Goal: Task Accomplishment & Management: Manage account settings

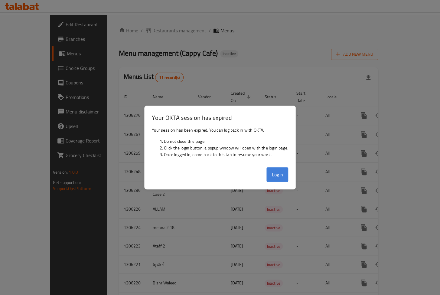
click at [283, 175] on button "Login" at bounding box center [277, 174] width 22 height 15
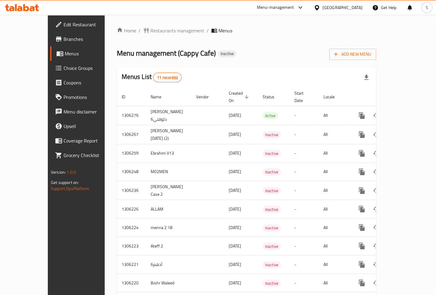
click at [184, 57] on span "Menu management ( Cappy Cafe )" at bounding box center [166, 53] width 99 height 14
click at [24, 12] on div at bounding box center [22, 8] width 44 height 12
click at [24, 11] on icon at bounding box center [26, 7] width 6 height 7
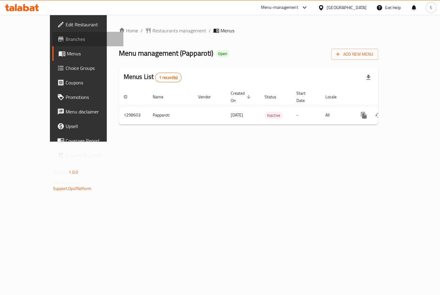
click at [66, 42] on span "Branches" at bounding box center [92, 38] width 53 height 7
click at [373, 51] on span "Add New Menu" at bounding box center [354, 55] width 37 height 8
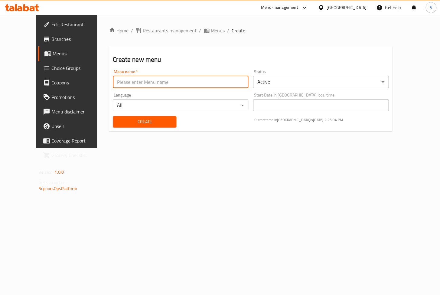
click at [181, 83] on input "text" at bounding box center [181, 82] width 136 height 12
type input "19/8"
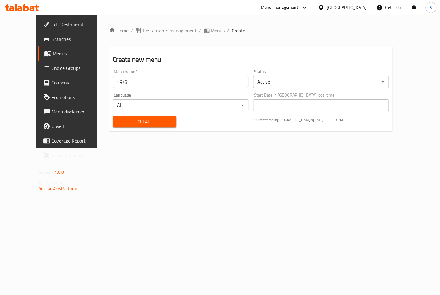
click at [165, 56] on h2 "Create new menu" at bounding box center [251, 59] width 276 height 9
click at [211, 30] on span "Menus" at bounding box center [218, 30] width 14 height 7
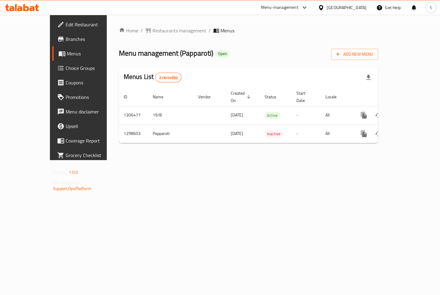
click at [352, 6] on div "United Arab Emirates" at bounding box center [347, 7] width 40 height 7
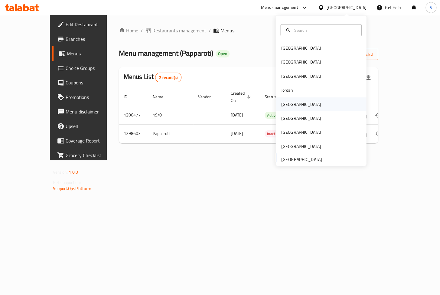
click at [288, 103] on div "Kuwait" at bounding box center [301, 104] width 40 height 7
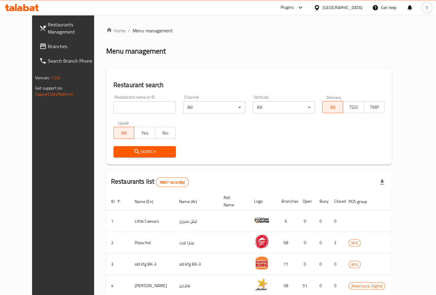
click at [48, 45] on span "Branches" at bounding box center [74, 46] width 52 height 7
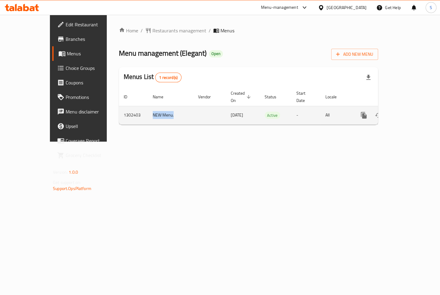
drag, startPoint x: 197, startPoint y: 108, endPoint x: 214, endPoint y: 110, distance: 16.5
click at [213, 110] on tr "1302403 NEW Menu. 24/07/2025 Active - All" at bounding box center [269, 115] width 301 height 18
click at [411, 108] on link "enhanced table" at bounding box center [407, 115] width 15 height 15
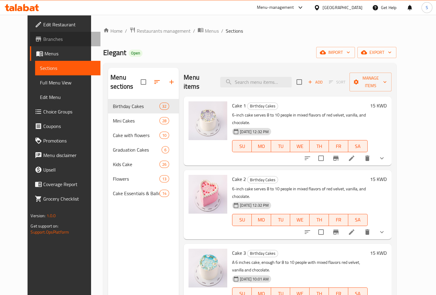
click at [30, 43] on link "Branches" at bounding box center [65, 39] width 70 height 15
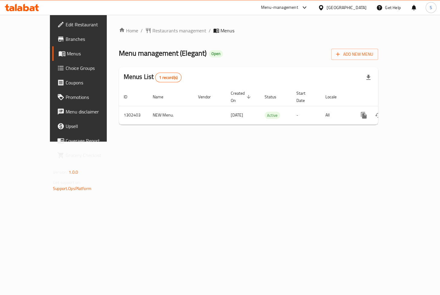
click at [66, 38] on span "Branches" at bounding box center [92, 38] width 53 height 7
click at [52, 44] on link "Branches" at bounding box center [87, 39] width 71 height 15
click at [66, 40] on span "Branches" at bounding box center [92, 38] width 53 height 7
drag, startPoint x: 234, startPoint y: 119, endPoint x: 258, endPoint y: 121, distance: 24.3
click at [258, 121] on div "Home / Restaurants management / Menus Menu management ( Elegant ) Open Add New …" at bounding box center [248, 78] width 259 height 103
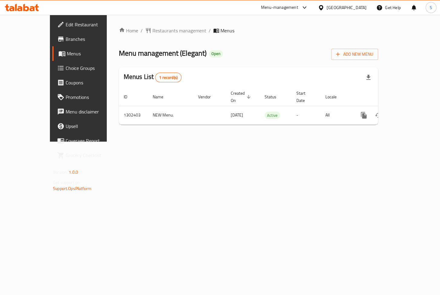
click at [260, 131] on div "Home / Restaurants management / Menus Menu management ( Elegant ) Open Add New …" at bounding box center [248, 78] width 283 height 127
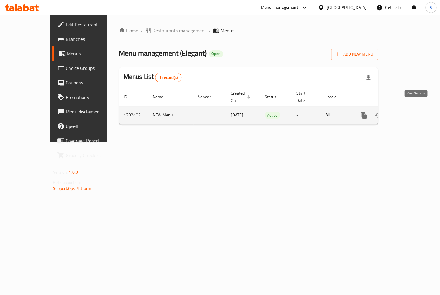
click at [411, 112] on icon "enhanced table" at bounding box center [407, 115] width 7 height 7
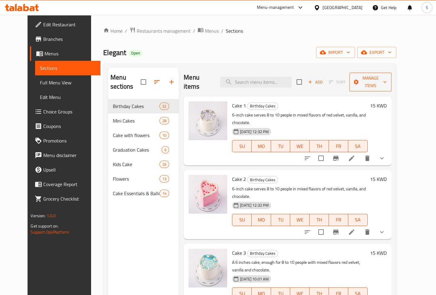
click at [386, 79] on span "Manage items" at bounding box center [370, 81] width 32 height 15
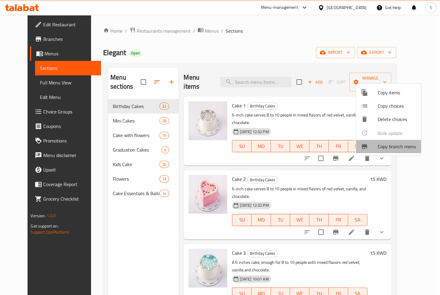
click at [396, 143] on span "Copy branch menu" at bounding box center [397, 146] width 38 height 7
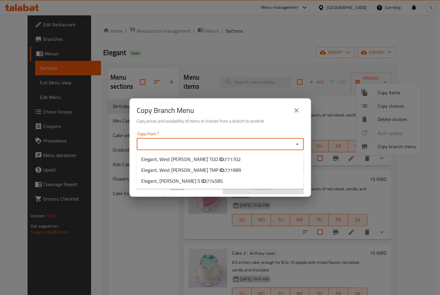
click at [165, 147] on input "Copy from   *" at bounding box center [215, 144] width 153 height 8
click at [225, 170] on span "771989" at bounding box center [233, 169] width 16 height 9
type input "Elegant, West Abu Fetera TMP"
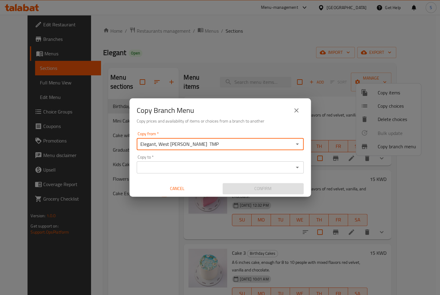
click at [221, 168] on input "Copy to   *" at bounding box center [215, 167] width 153 height 8
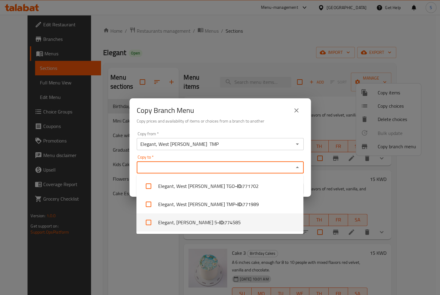
click at [230, 228] on li "Elegant, Sabah Al Ahmad 5 - ID: 774585" at bounding box center [219, 222] width 167 height 18
checkbox input "true"
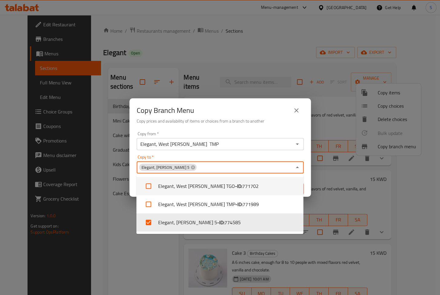
click at [243, 155] on div "Copy to   * Elegant, Sabah Al Ahmad 5 Copy to *" at bounding box center [220, 164] width 167 height 18
click at [248, 136] on div "Copy from   * Elegant, West Abu Fetera TMP Copy from *" at bounding box center [220, 141] width 167 height 18
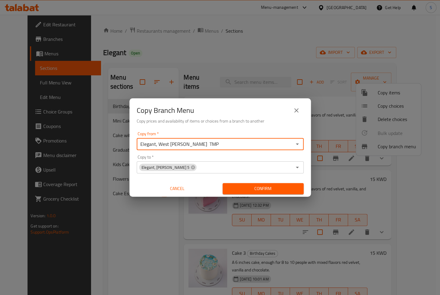
click at [248, 134] on div "Copy from   * Elegant, West Abu Fetera TMP Copy from *" at bounding box center [220, 141] width 167 height 18
click at [246, 154] on div "Copy from   * Elegant, West Abu Fetera TMP Copy from * Copy to   * Elegant, Sab…" at bounding box center [219, 162] width 181 height 67
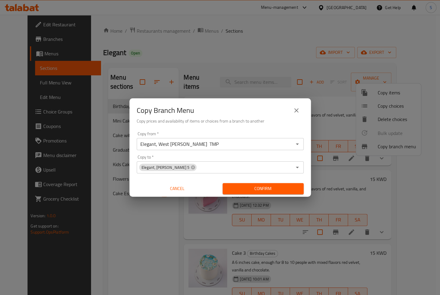
click at [178, 190] on span "Cancel" at bounding box center [177, 189] width 76 height 8
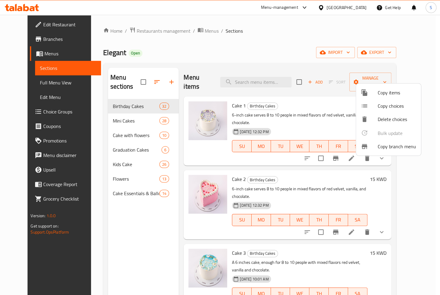
click at [25, 38] on div at bounding box center [220, 147] width 440 height 295
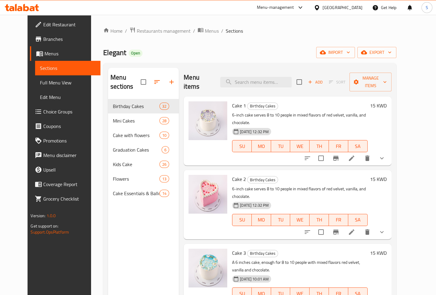
click at [43, 38] on span "Branches" at bounding box center [69, 38] width 52 height 7
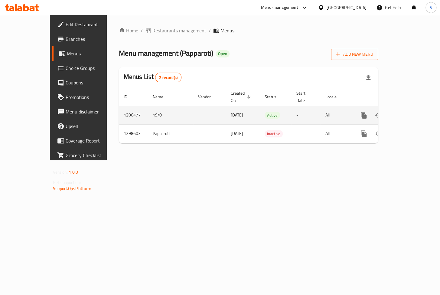
drag, startPoint x: 279, startPoint y: 103, endPoint x: 237, endPoint y: 106, distance: 41.9
click at [237, 106] on tr "1306477 19/8 [DATE] Active - All" at bounding box center [269, 115] width 301 height 18
click at [238, 107] on td "[DATE]" at bounding box center [243, 115] width 34 height 18
click at [411, 112] on icon "enhanced table" at bounding box center [407, 115] width 7 height 7
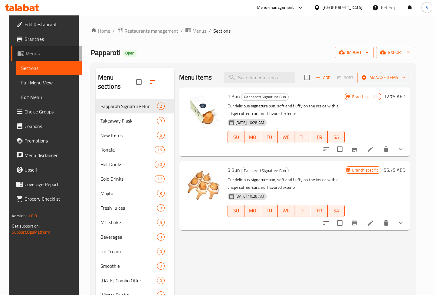
click at [36, 53] on span "Menus" at bounding box center [51, 53] width 51 height 7
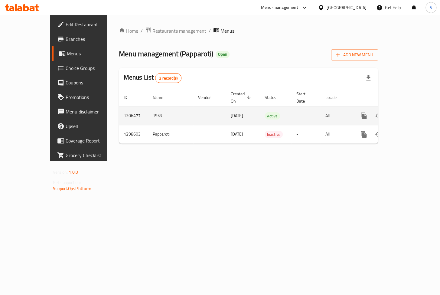
click at [415, 109] on link "enhanced table" at bounding box center [407, 116] width 15 height 15
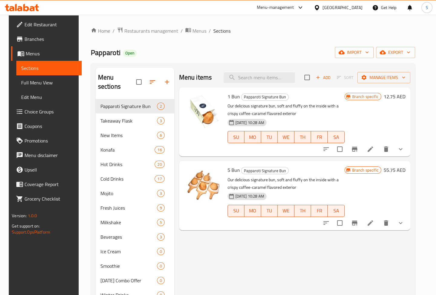
click at [33, 83] on span "Full Menu View" at bounding box center [49, 82] width 56 height 7
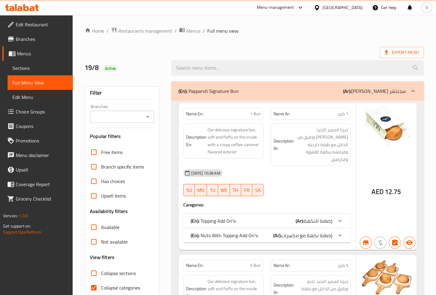
click at [115, 115] on input "Branches" at bounding box center [117, 117] width 51 height 8
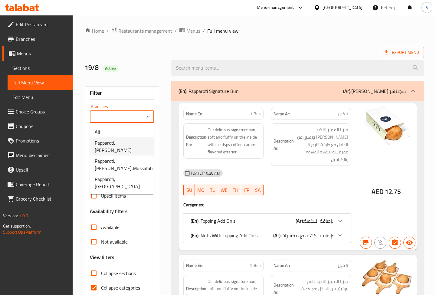
click at [125, 140] on span "Papparoti, [PERSON_NAME]" at bounding box center [122, 146] width 54 height 15
type input "Papparoti, [PERSON_NAME]"
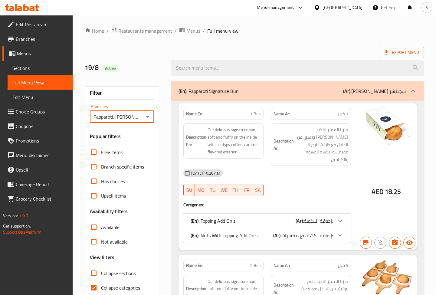
click at [132, 120] on input "Papparoti, [PERSON_NAME]" at bounding box center [117, 117] width 51 height 8
click at [144, 116] on icon "Open" at bounding box center [147, 116] width 7 height 7
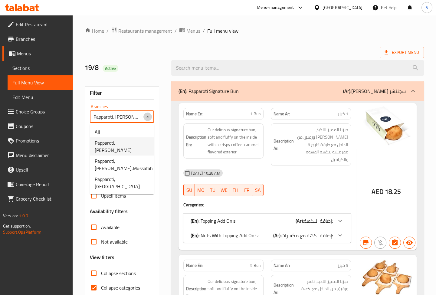
click at [144, 116] on icon "Close" at bounding box center [147, 116] width 7 height 7
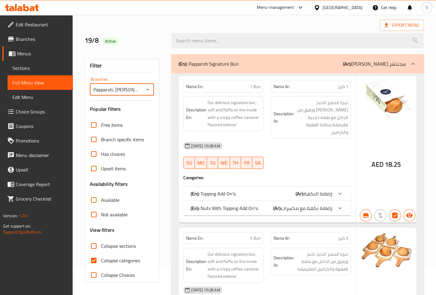
scroll to position [110, 0]
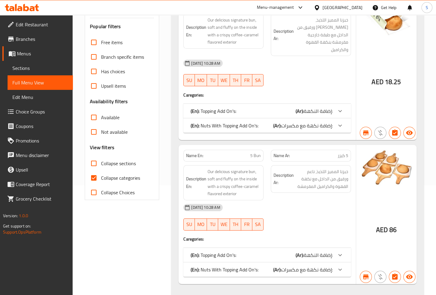
click at [103, 119] on span "Available" at bounding box center [110, 117] width 18 height 7
click at [101, 119] on input "Available" at bounding box center [94, 117] width 15 height 15
checkbox input "true"
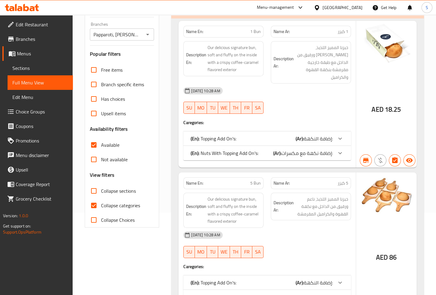
scroll to position [27, 0]
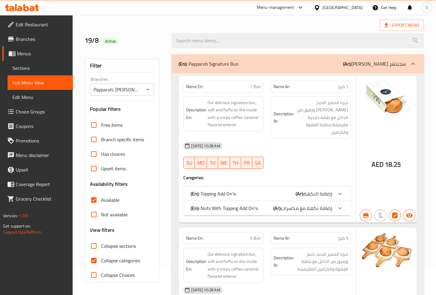
click at [120, 93] on input "Papparoti, [PERSON_NAME]" at bounding box center [117, 89] width 51 height 8
click at [145, 91] on icon "Open" at bounding box center [147, 89] width 7 height 7
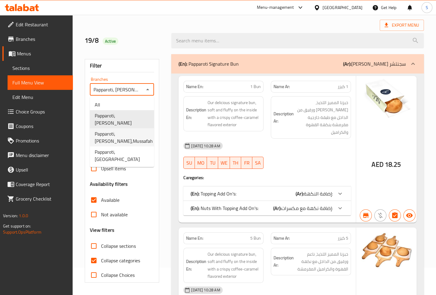
click at [123, 131] on span "Papparoti, [PERSON_NAME],Mussafah" at bounding box center [124, 137] width 58 height 15
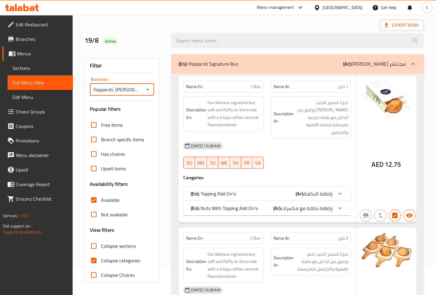
click at [130, 91] on input "Papparoti, [PERSON_NAME],Mussafah" at bounding box center [117, 89] width 51 height 8
click at [140, 90] on input "Papparoti, [PERSON_NAME],Mussafah" at bounding box center [117, 89] width 51 height 8
click at [145, 88] on icon "Open" at bounding box center [147, 89] width 7 height 7
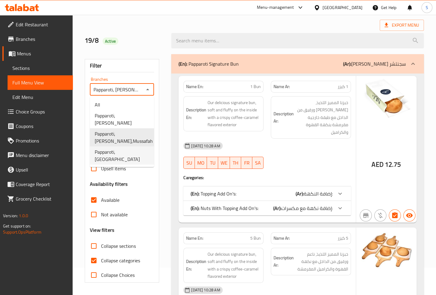
click at [114, 148] on span "Papparoti, [GEOGRAPHIC_DATA]" at bounding box center [122, 155] width 54 height 15
type input "Papparoti, [GEOGRAPHIC_DATA]"
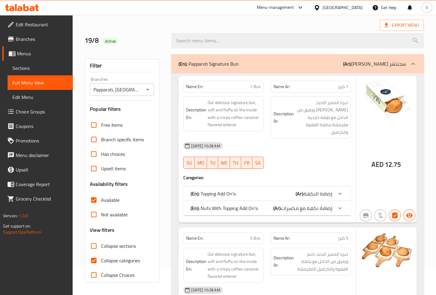
click at [105, 193] on label "Available" at bounding box center [103, 200] width 33 height 15
click at [101, 193] on input "Available" at bounding box center [94, 200] width 15 height 15
checkbox input "false"
click at [40, 56] on span "Menus" at bounding box center [42, 53] width 51 height 7
